Goal: Book appointment/travel/reservation

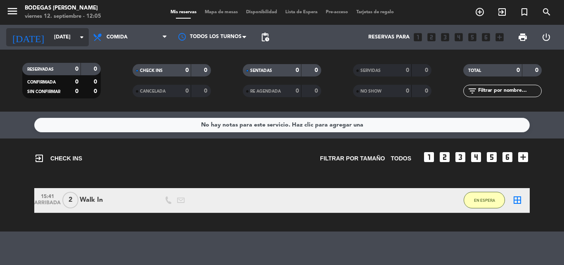
click at [72, 35] on input "[DATE]" at bounding box center [85, 37] width 70 height 14
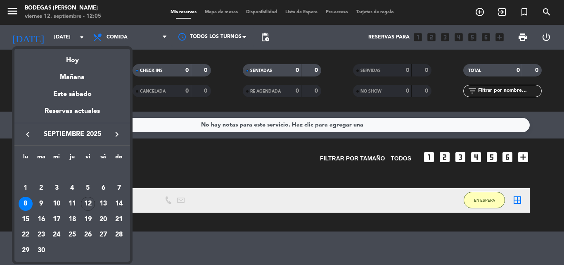
click at [25, 204] on div "8" at bounding box center [26, 204] width 14 height 14
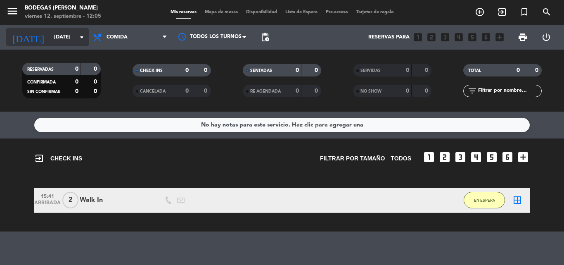
click at [51, 33] on input "[DATE]" at bounding box center [85, 37] width 70 height 14
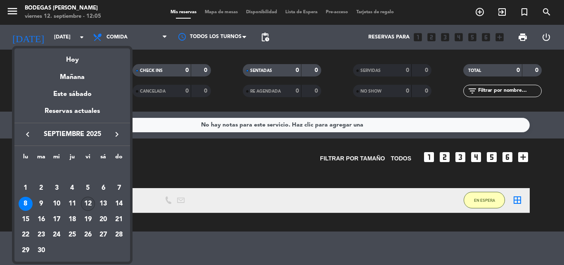
click at [88, 203] on div "12" at bounding box center [88, 204] width 14 height 14
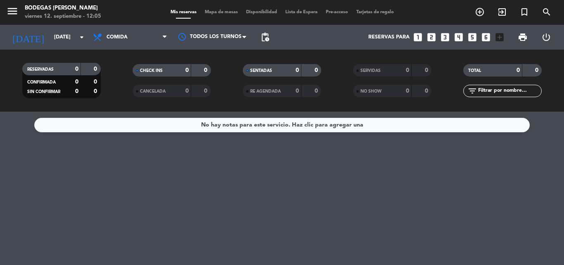
click at [254, 191] on div "No hay notas para este servicio. Haz clic para agregar una" at bounding box center [282, 187] width 564 height 153
click at [75, 35] on input "[DATE]" at bounding box center [85, 37] width 70 height 14
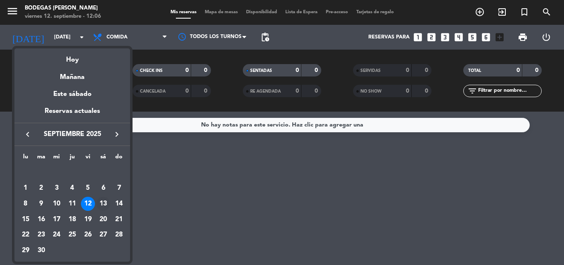
click at [105, 200] on div "13" at bounding box center [103, 204] width 14 height 14
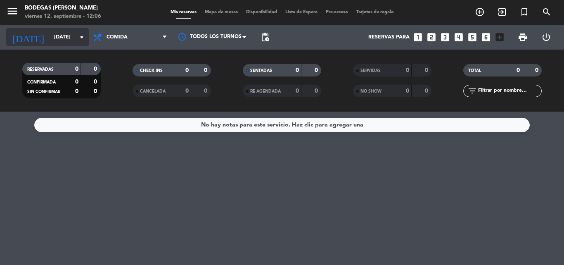
click at [79, 31] on input "[DATE]" at bounding box center [85, 37] width 70 height 14
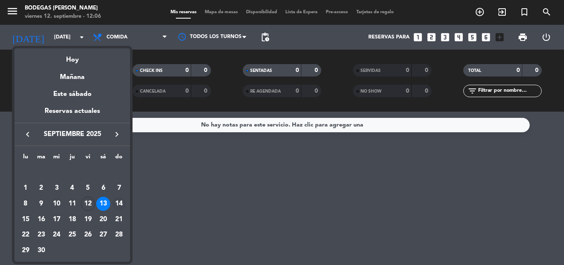
click at [121, 205] on div "14" at bounding box center [119, 204] width 14 height 14
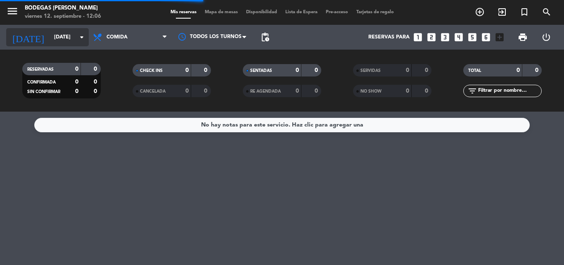
click at [78, 38] on icon "arrow_drop_down" at bounding box center [82, 37] width 10 height 10
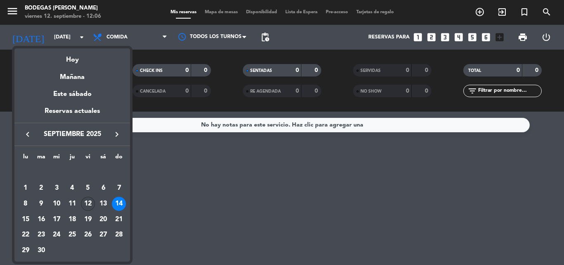
click at [90, 203] on div "12" at bounding box center [88, 204] width 14 height 14
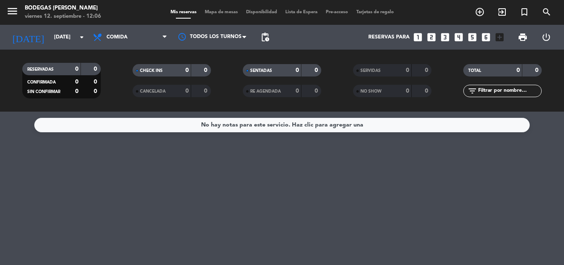
type input "[DATE]"
